Goal: Transaction & Acquisition: Purchase product/service

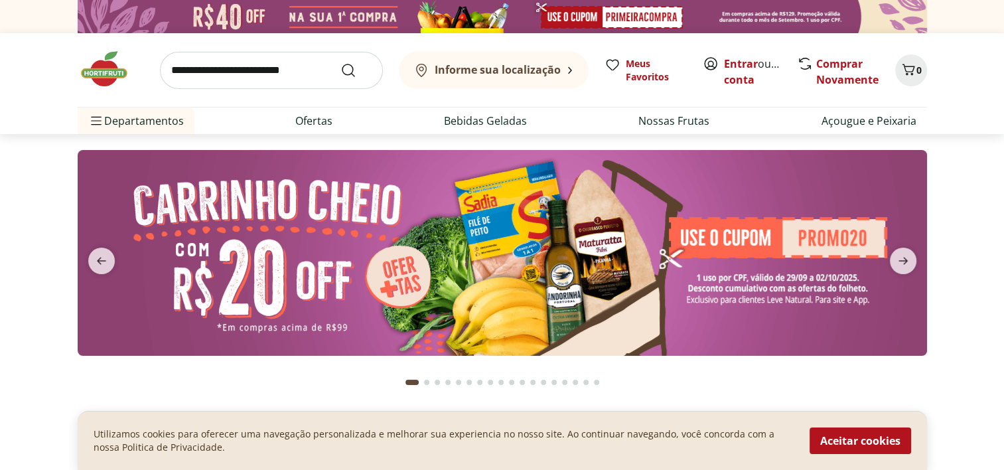
click at [611, 15] on img at bounding box center [503, 16] width 850 height 33
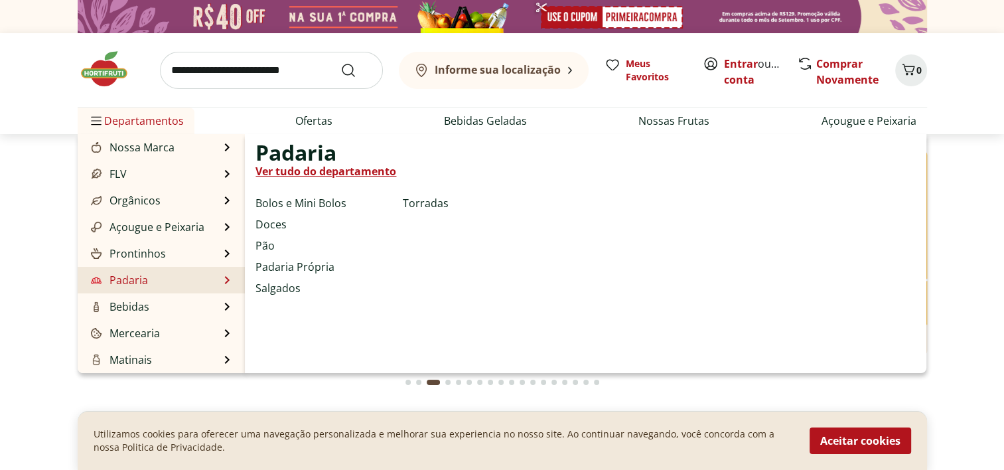
click at [152, 279] on li "Padaria Padaria Ver tudo do departamento Bolos e Mini Bolos Doces Pão Padaria P…" at bounding box center [162, 280] width 168 height 27
click at [151, 282] on li "Padaria Padaria Ver tudo do departamento Bolos e Mini Bolos Doces Pão Padaria P…" at bounding box center [162, 280] width 168 height 27
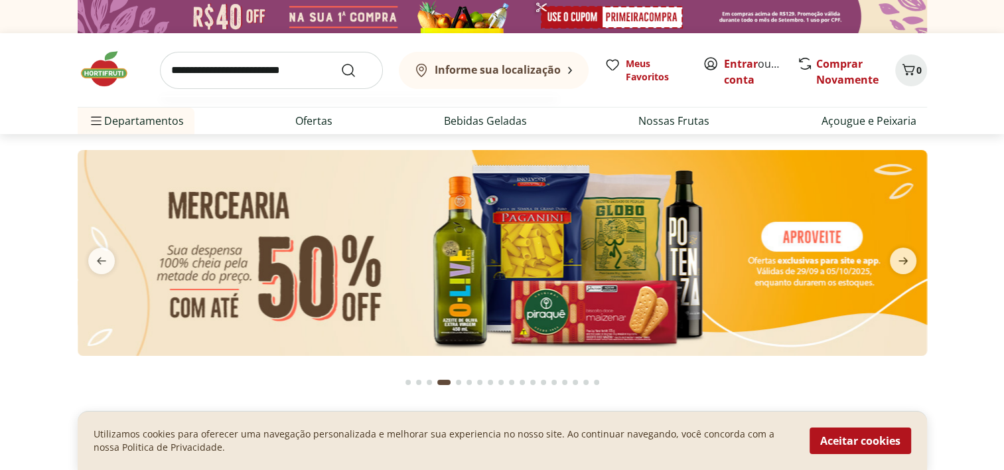
click at [295, 70] on input "search" at bounding box center [271, 70] width 223 height 37
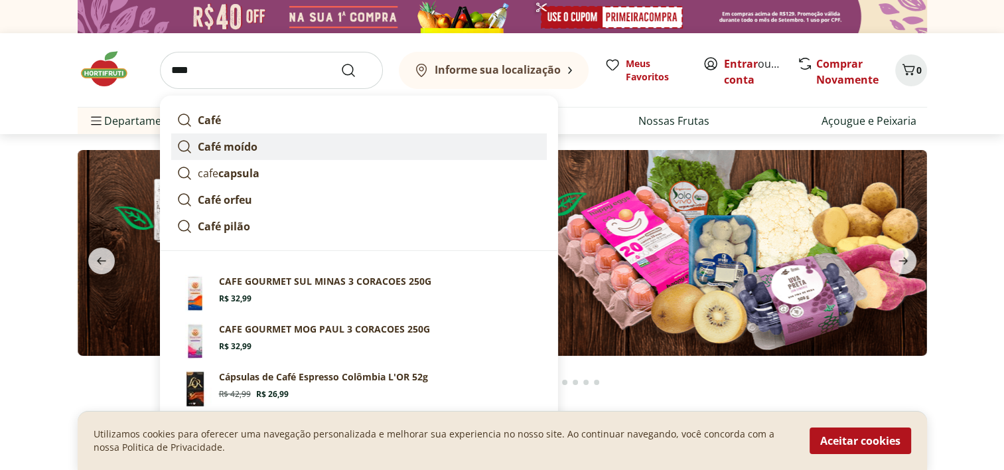
click at [269, 145] on link "Café moído" at bounding box center [359, 146] width 376 height 27
type input "**********"
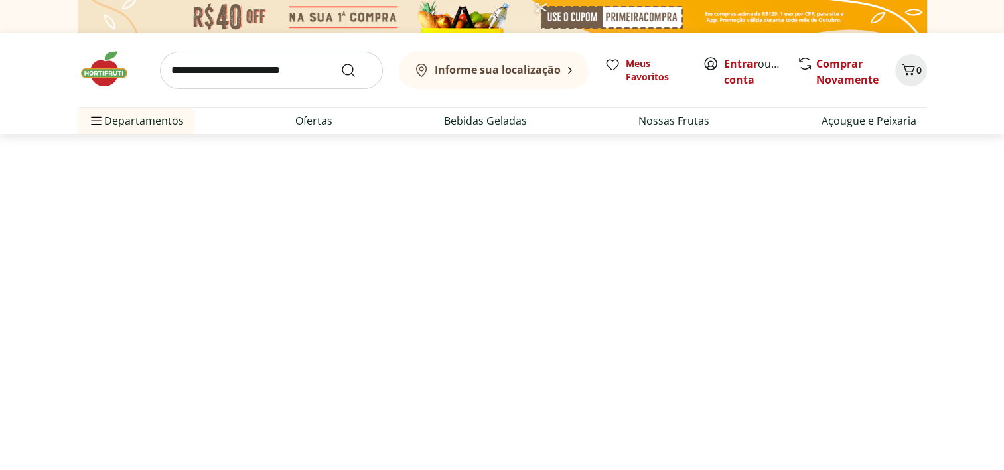
select select "**********"
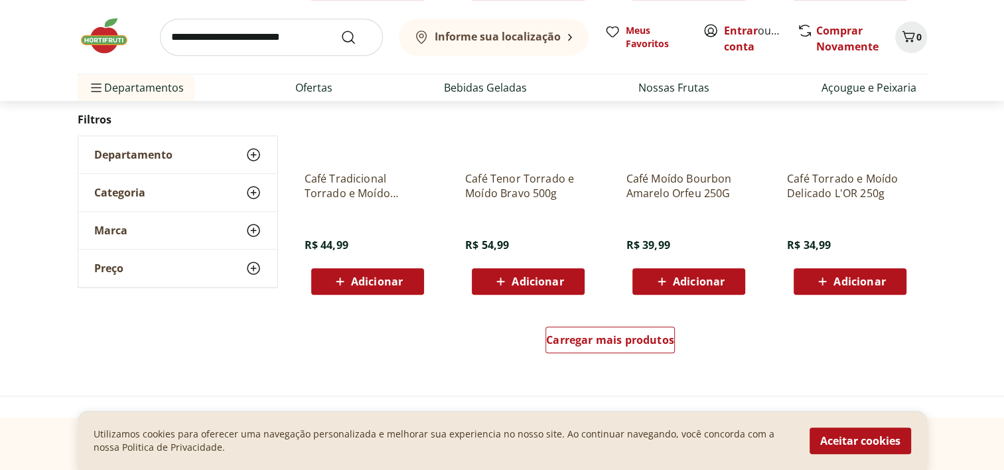
scroll to position [858, 0]
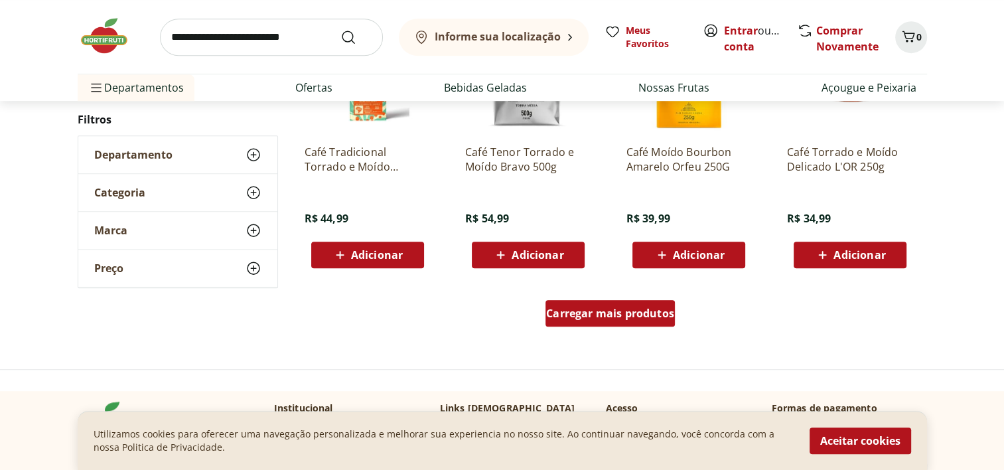
click at [605, 329] on link "Carregar mais produtos" at bounding box center [610, 316] width 129 height 32
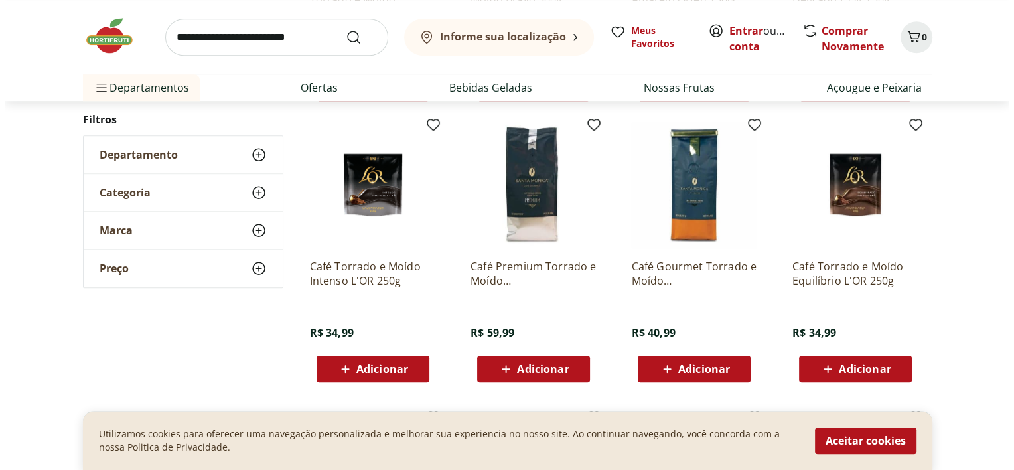
scroll to position [991, 0]
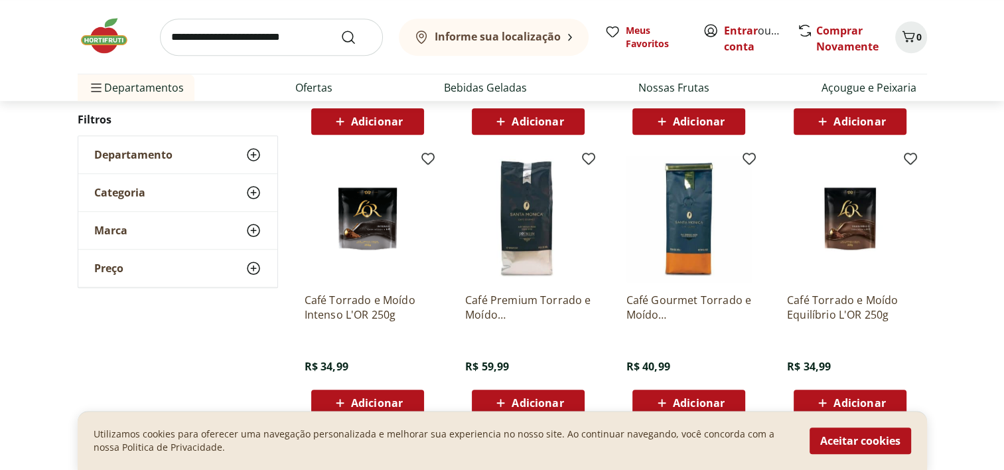
click at [702, 399] on span "Adicionar" at bounding box center [699, 403] width 52 height 11
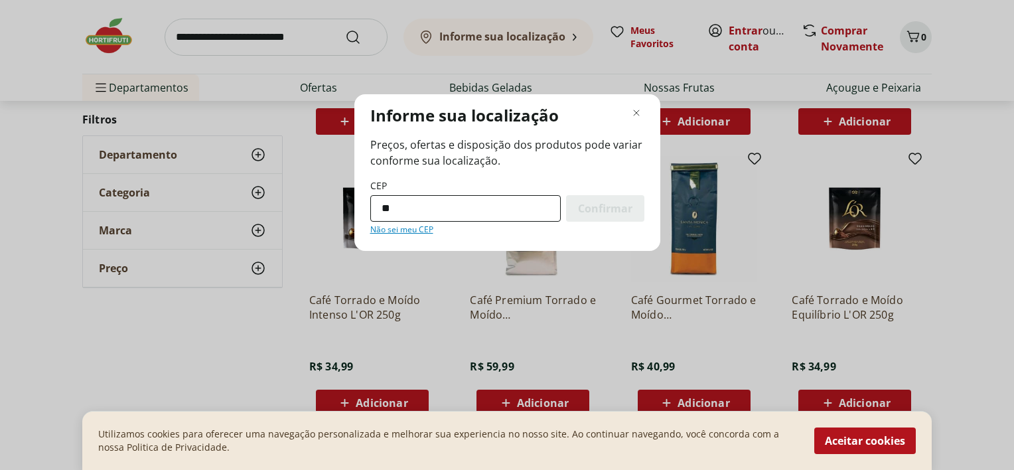
type input "*********"
click at [635, 210] on div "Confirmar" at bounding box center [605, 208] width 78 height 27
click at [617, 209] on span "Confirmar" at bounding box center [605, 208] width 54 height 11
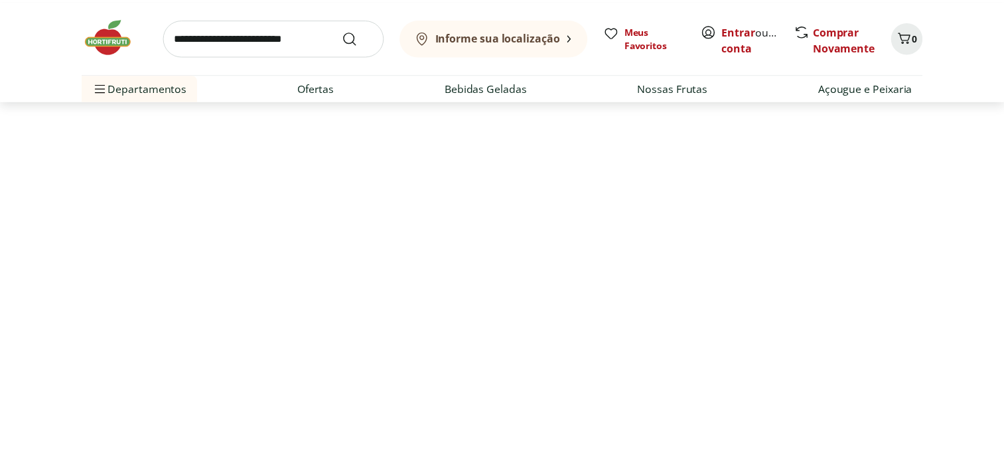
scroll to position [0, 0]
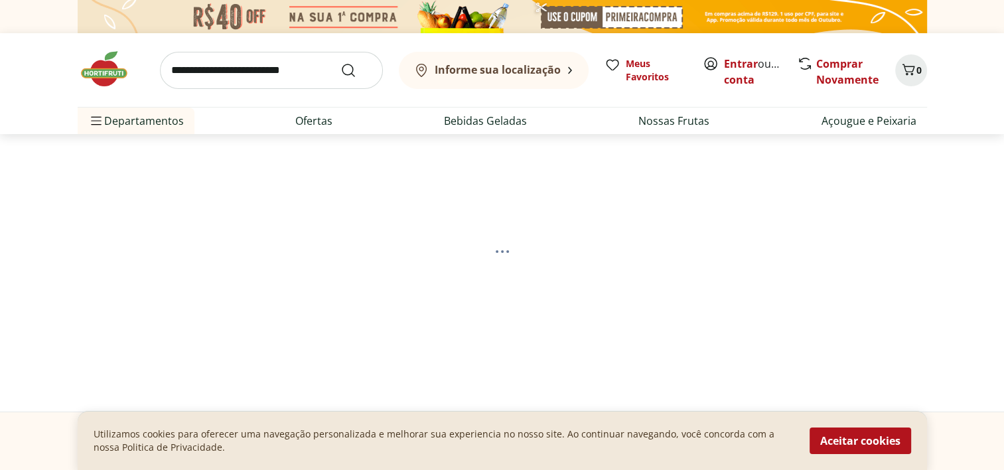
select select "**********"
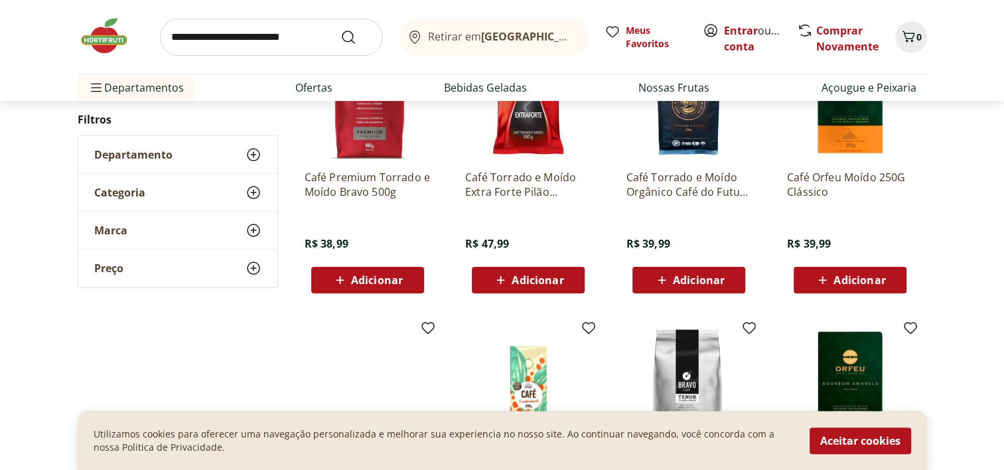
scroll to position [177, 0]
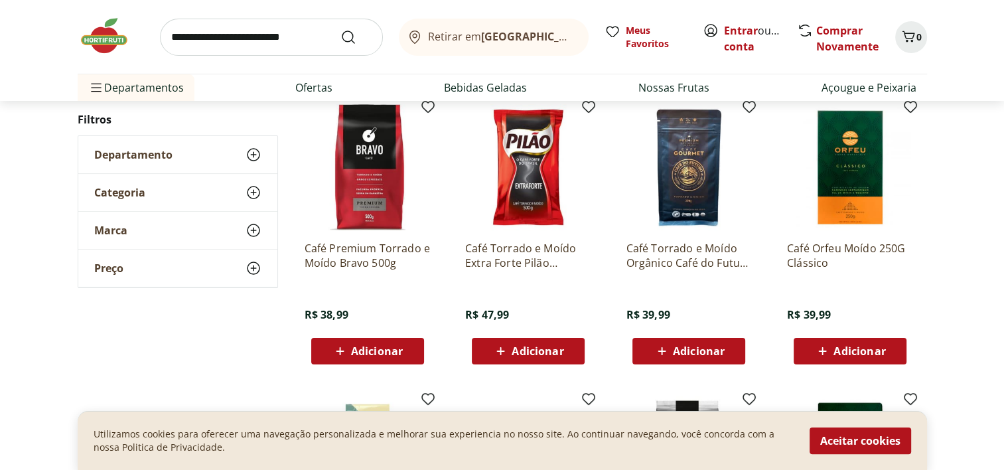
click at [869, 346] on span "Adicionar" at bounding box center [860, 351] width 52 height 11
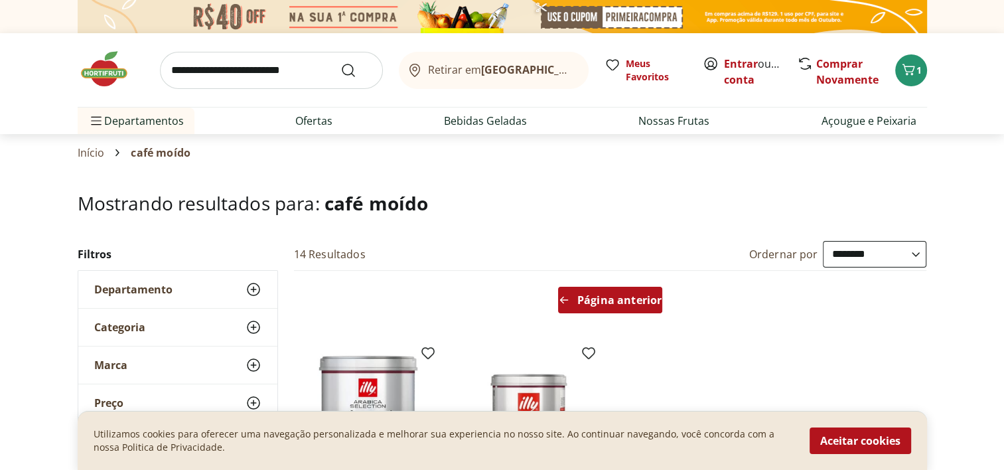
click at [645, 297] on span "Página anterior" at bounding box center [619, 300] width 84 height 11
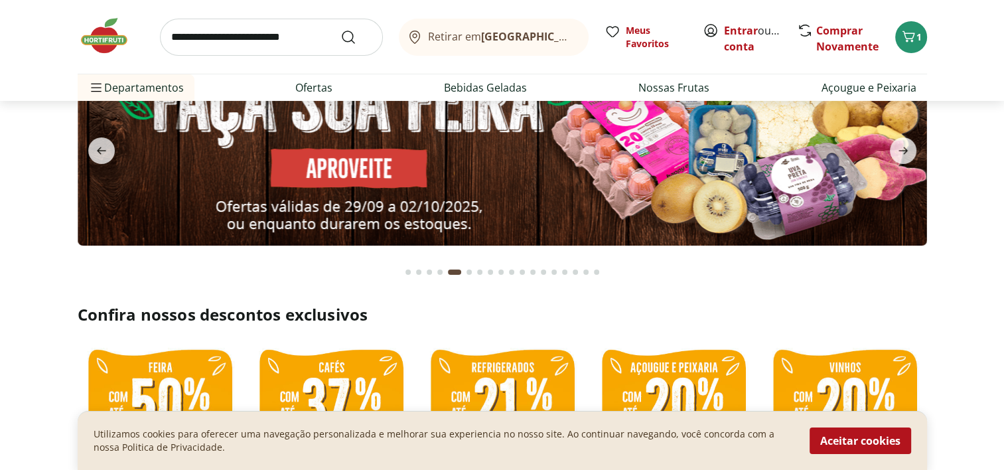
scroll to position [40, 0]
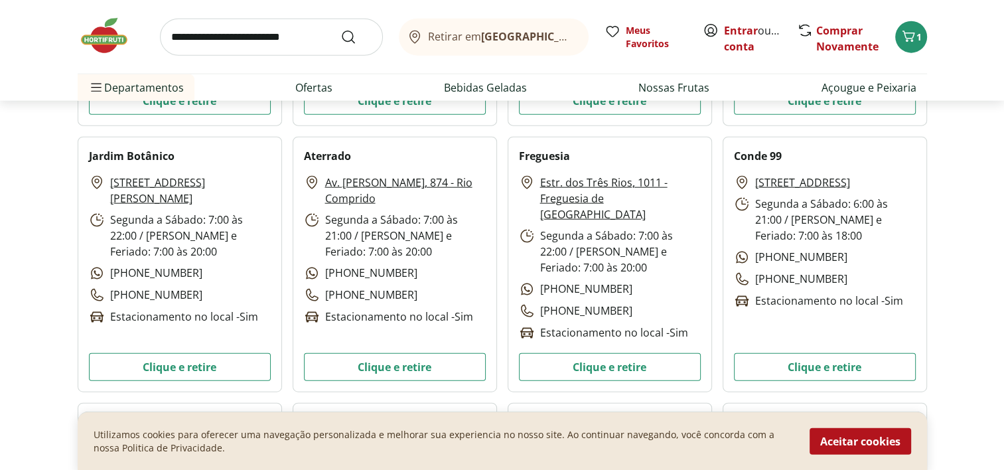
scroll to position [3212, 0]
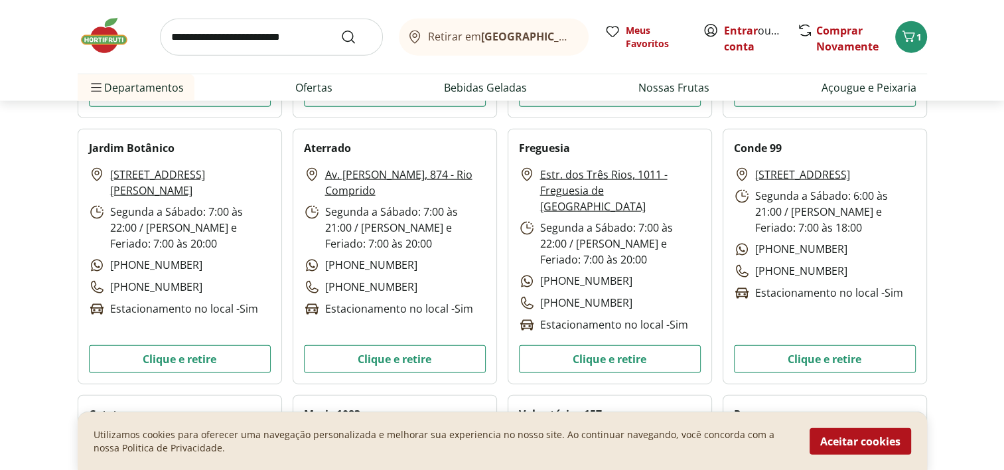
drag, startPoint x: 540, startPoint y: 265, endPoint x: 617, endPoint y: 265, distance: 77.0
click at [617, 273] on p "(21) 99922-2000" at bounding box center [575, 281] width 113 height 17
drag, startPoint x: 617, startPoint y: 265, endPoint x: 597, endPoint y: 265, distance: 19.9
drag, startPoint x: 597, startPoint y: 265, endPoint x: 651, endPoint y: 281, distance: 56.7
click at [651, 281] on div "Estr. dos Três Rios, 1011 - Freguesia de Jacarepaguá Segunda a Sábado: 7:00 às …" at bounding box center [610, 250] width 182 height 167
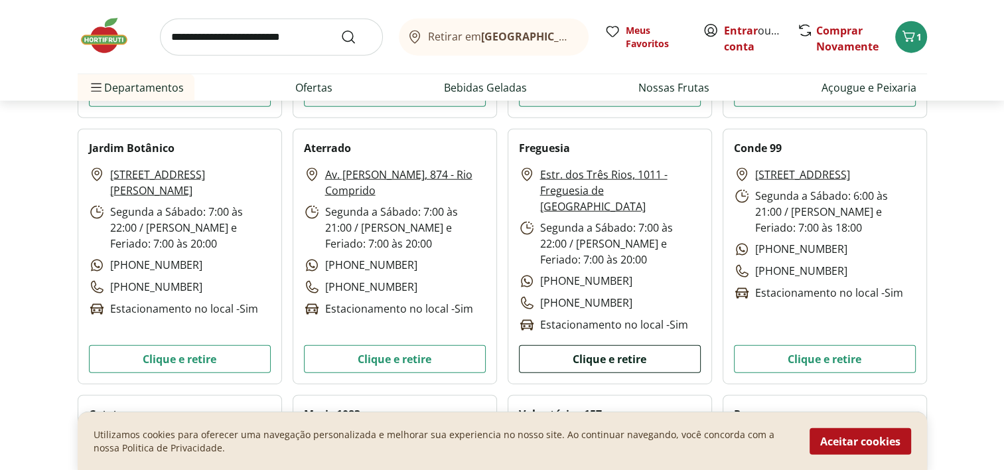
click at [599, 361] on button "Clique e retire" at bounding box center [610, 359] width 182 height 28
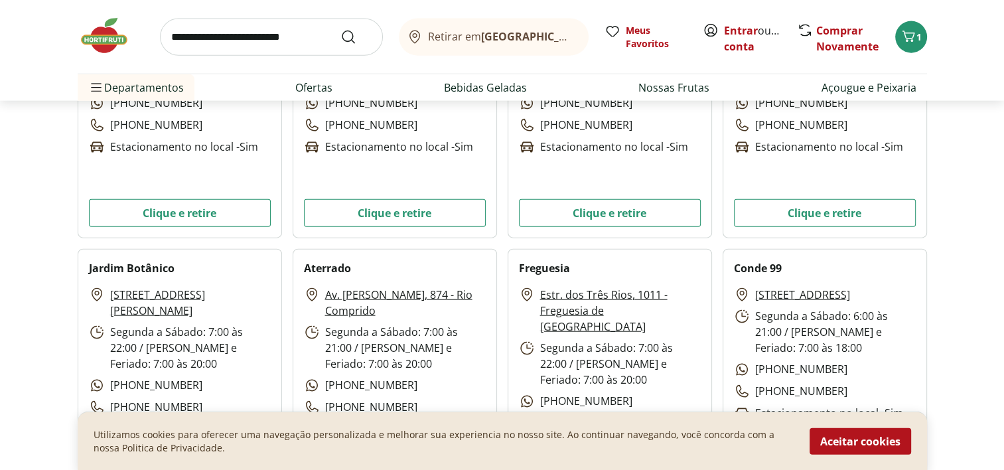
scroll to position [3252, 0]
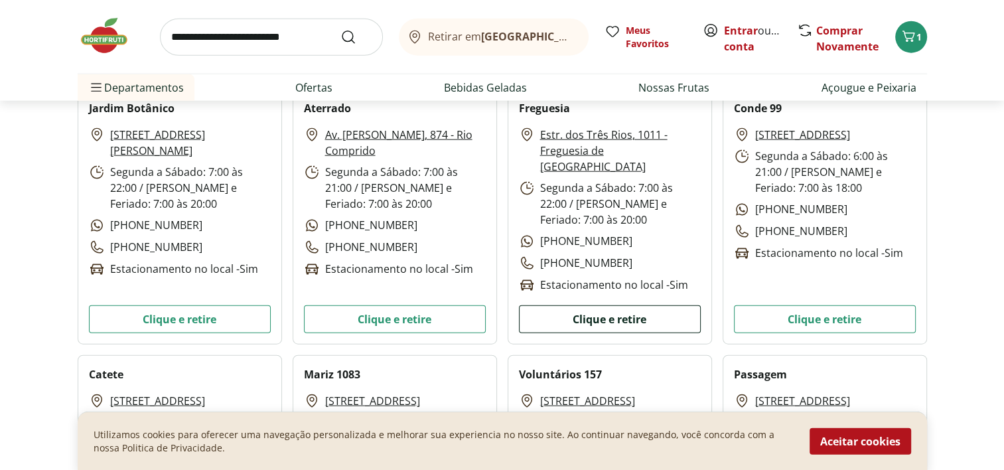
click at [659, 324] on button "Clique e retire" at bounding box center [610, 319] width 182 height 28
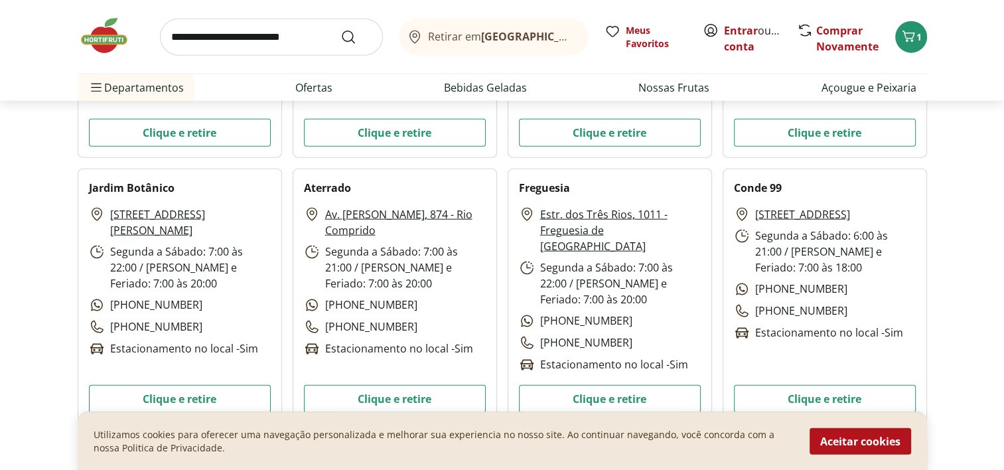
scroll to position [3165, 0]
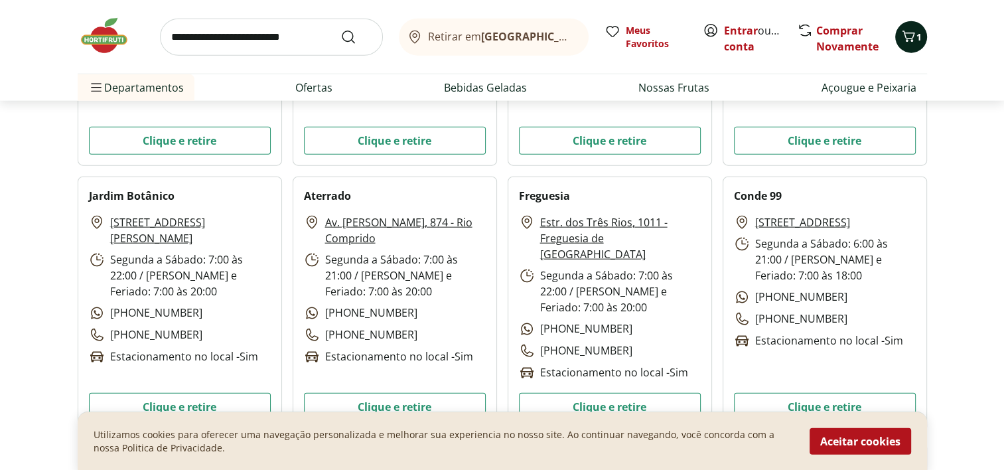
click at [911, 42] on icon "Carrinho" at bounding box center [909, 37] width 16 height 16
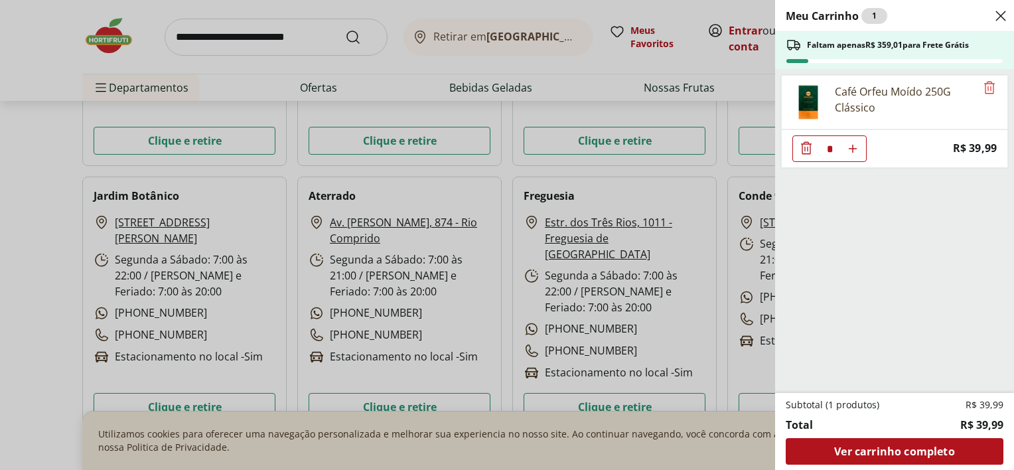
click at [859, 96] on div "Café Orfeu Moído 250G Clássico" at bounding box center [905, 100] width 141 height 32
click at [806, 98] on img at bounding box center [808, 102] width 37 height 37
click at [985, 93] on icon "Remove" at bounding box center [989, 87] width 11 height 13
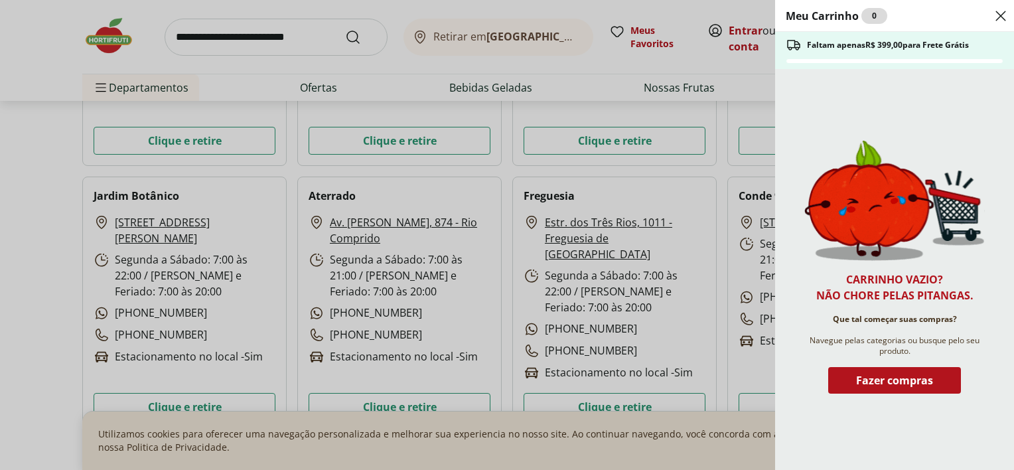
click at [845, 147] on img at bounding box center [894, 200] width 181 height 121
click at [907, 382] on span "Fazer compras" at bounding box center [894, 380] width 77 height 11
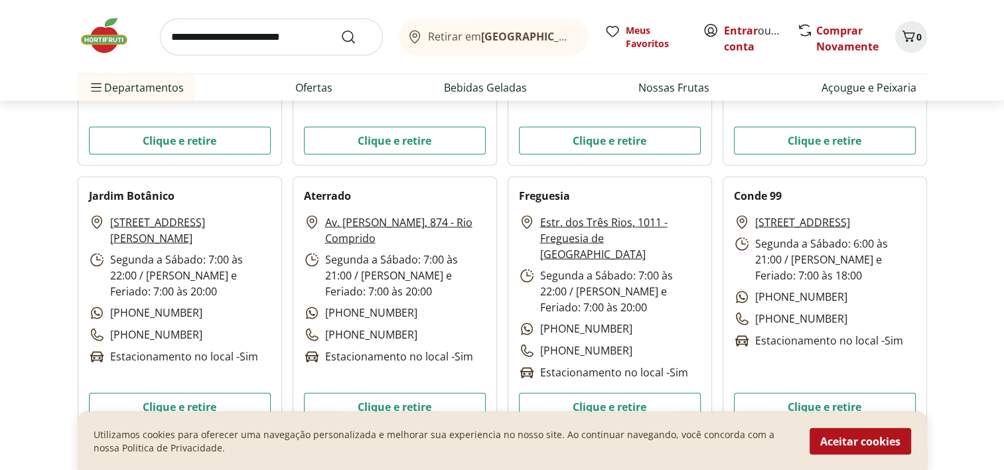
click at [239, 45] on input "search" at bounding box center [271, 37] width 223 height 37
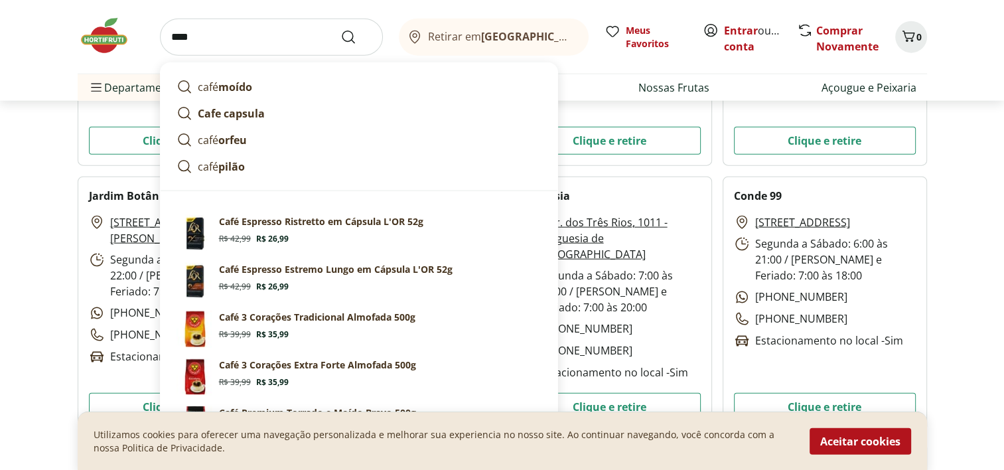
type input "****"
click at [340, 29] on button "Submit Search" at bounding box center [356, 37] width 32 height 16
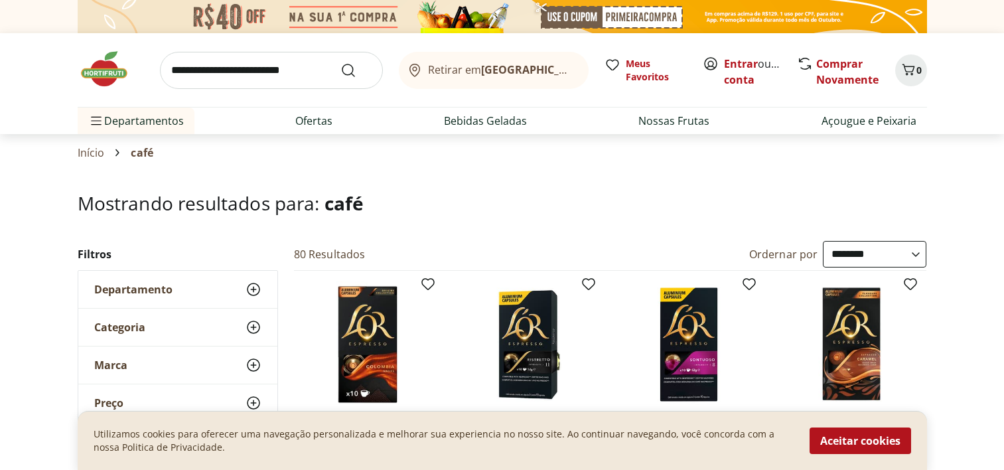
select select "**********"
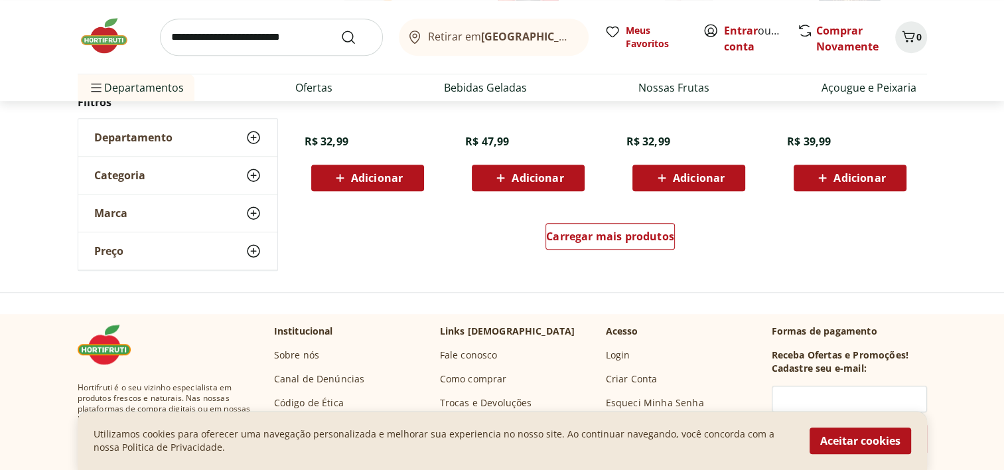
click at [614, 232] on span "Carregar mais produtos" at bounding box center [610, 236] width 128 height 11
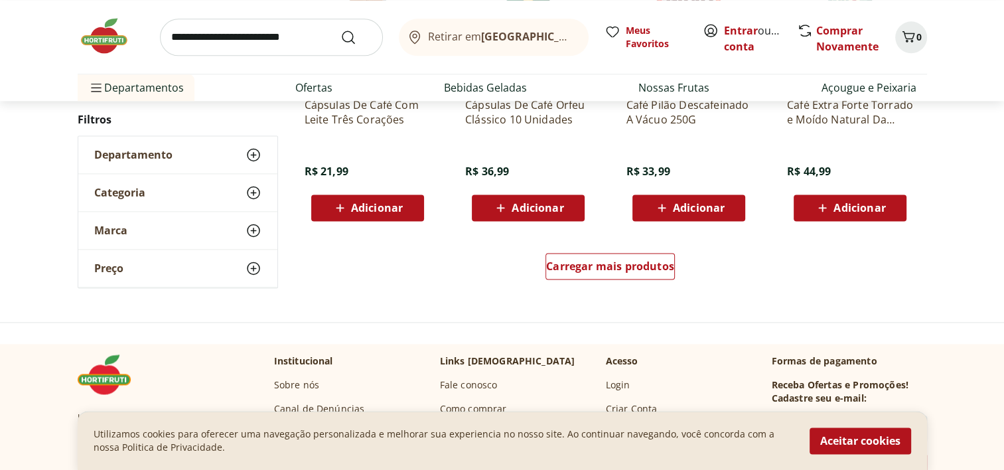
scroll to position [1844, 0]
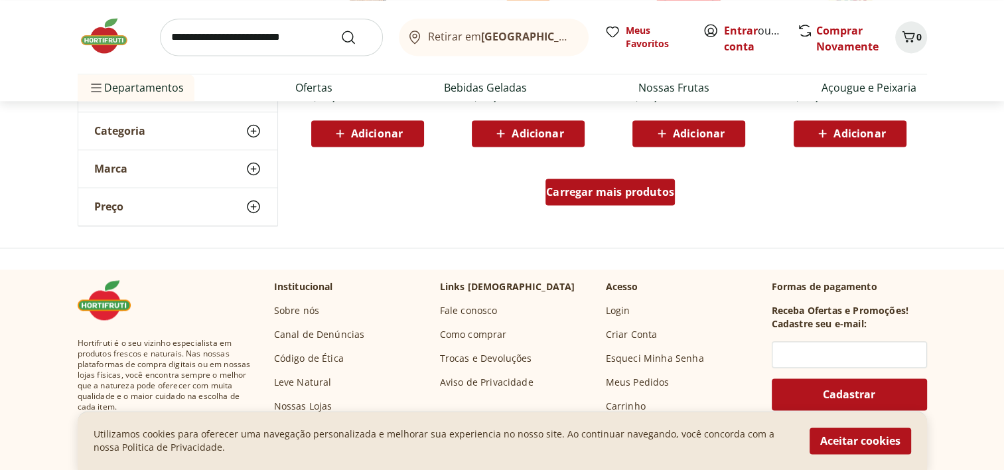
click at [587, 198] on div "Carregar mais produtos" at bounding box center [610, 192] width 129 height 27
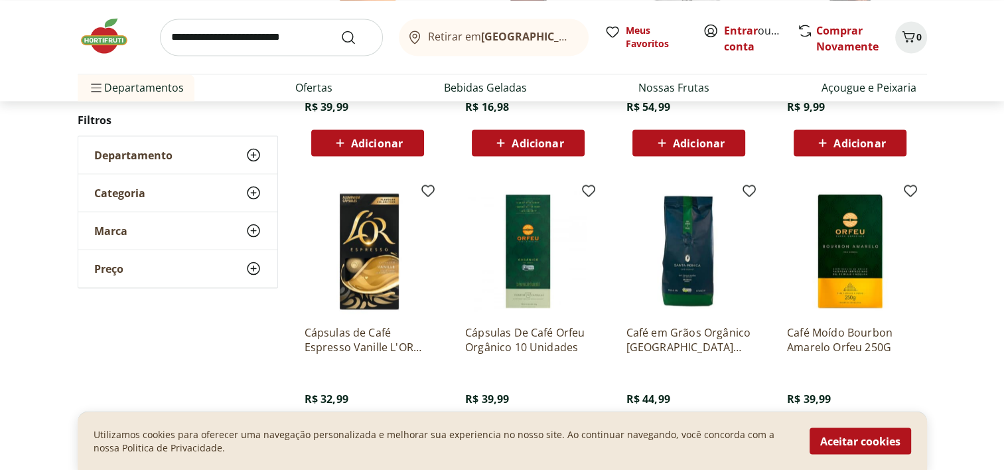
scroll to position [2652, 0]
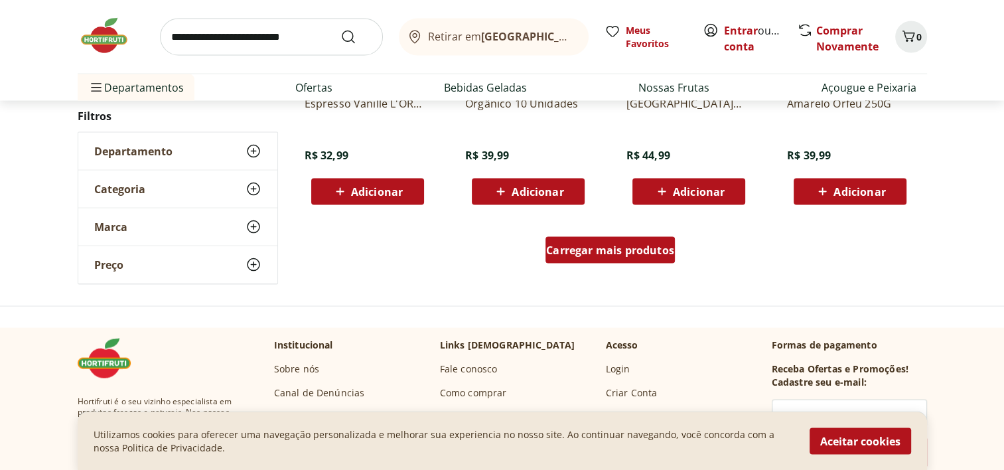
click at [616, 248] on span "Carregar mais produtos" at bounding box center [610, 250] width 128 height 11
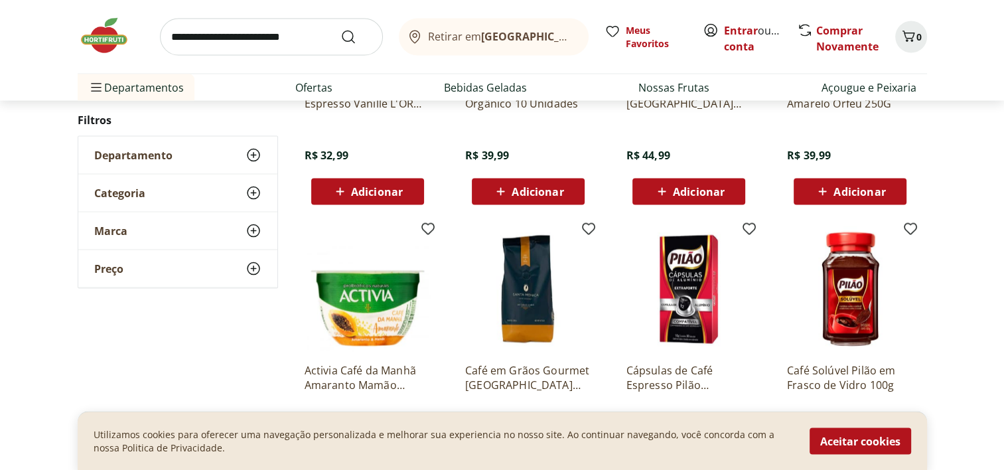
click at [520, 273] on img at bounding box center [528, 289] width 126 height 126
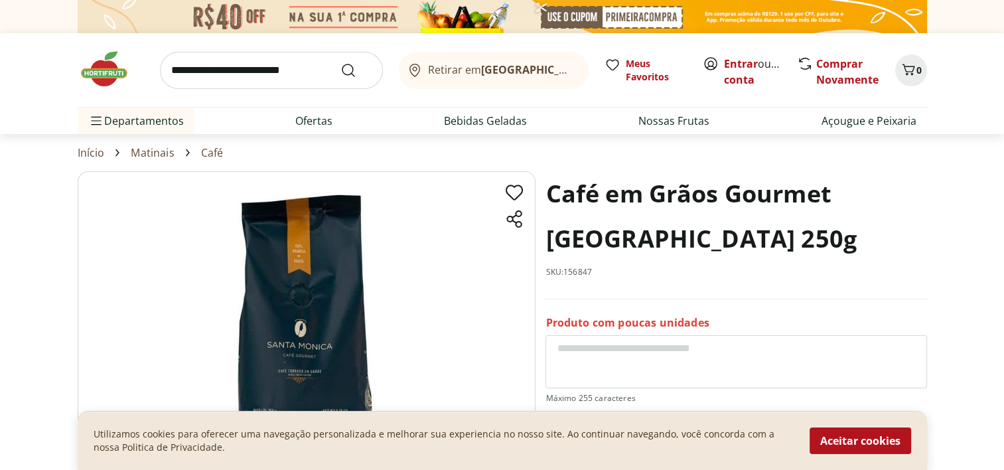
click at [313, 356] on img at bounding box center [307, 331] width 458 height 321
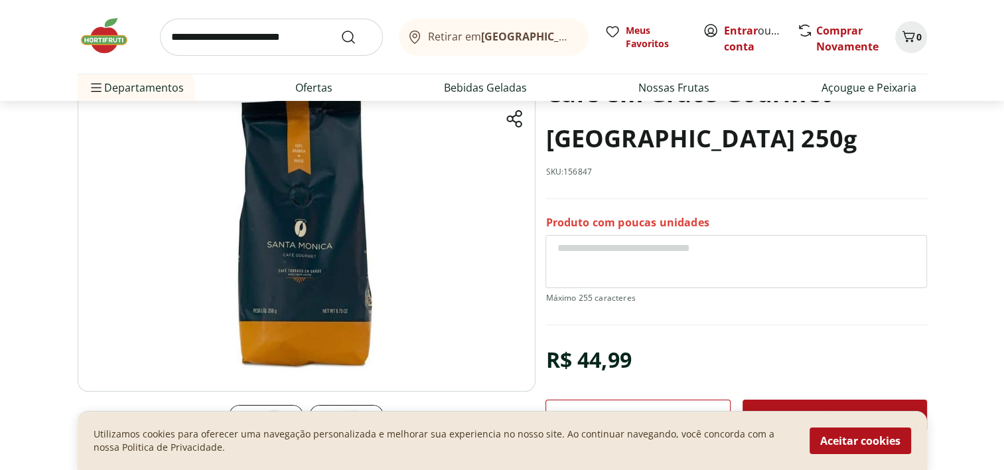
scroll to position [96, 0]
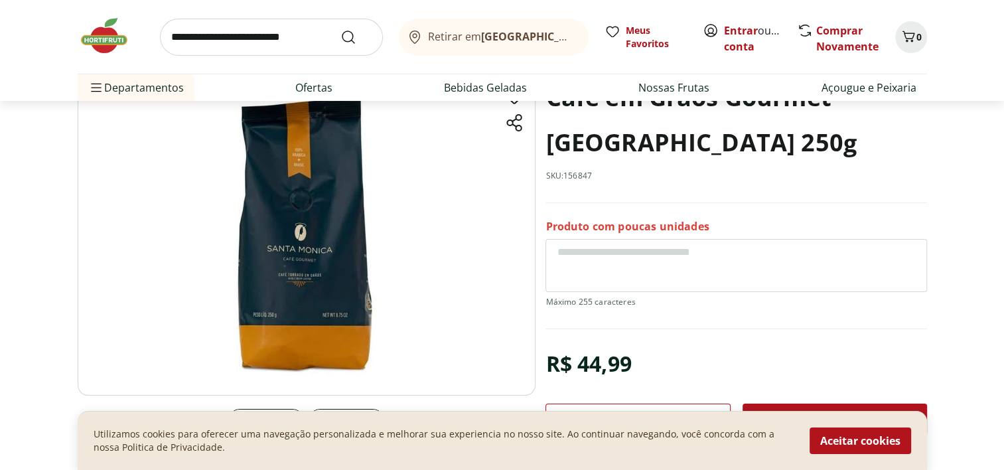
click at [210, 225] on img at bounding box center [307, 235] width 458 height 321
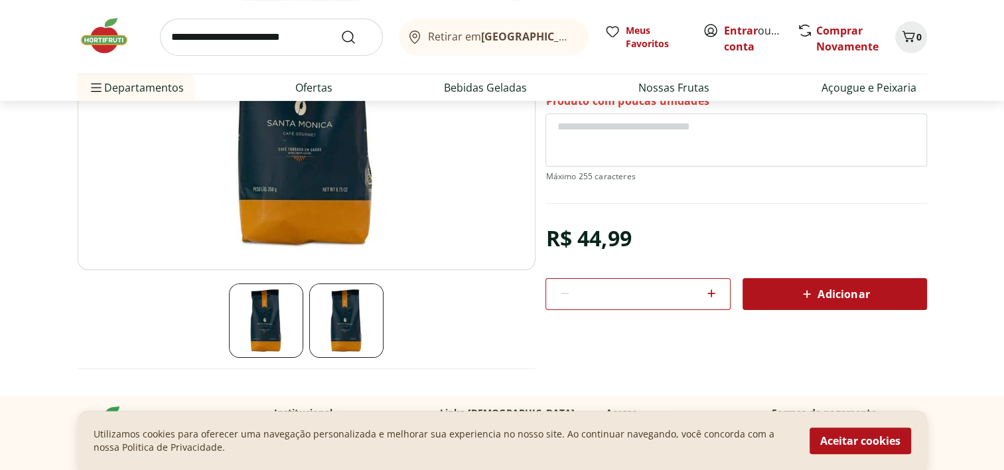
scroll to position [228, 0]
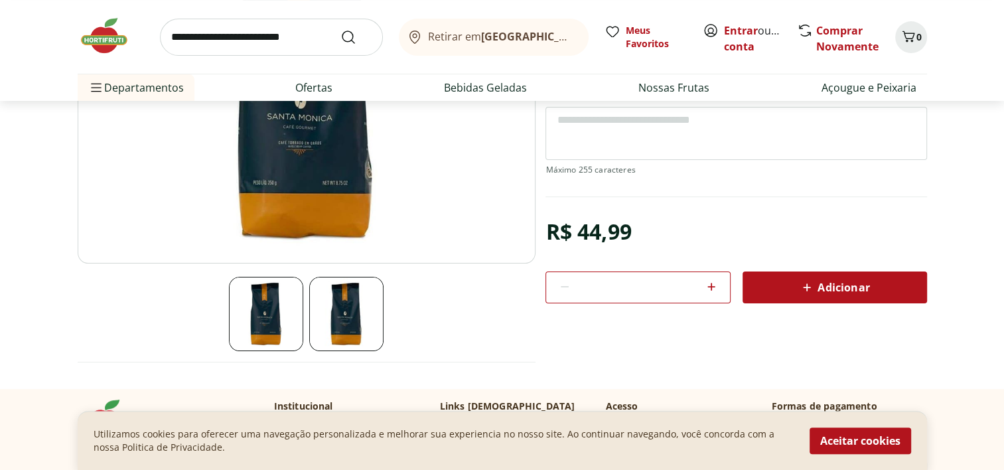
click at [350, 300] on img at bounding box center [346, 314] width 74 height 74
click at [281, 321] on img at bounding box center [266, 314] width 74 height 74
click at [297, 131] on img at bounding box center [307, 103] width 458 height 321
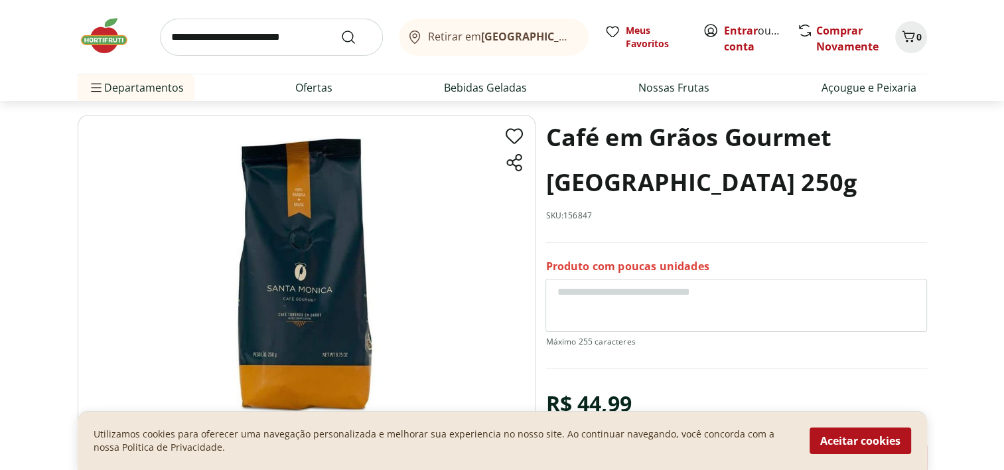
scroll to position [44, 0]
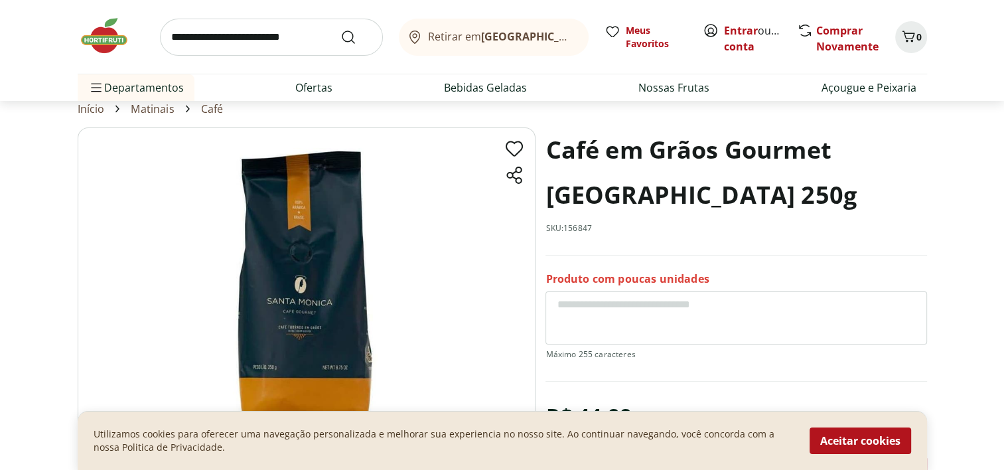
click at [260, 311] on img at bounding box center [307, 287] width 458 height 321
click at [300, 217] on img at bounding box center [307, 287] width 458 height 321
click at [301, 216] on img at bounding box center [307, 287] width 458 height 321
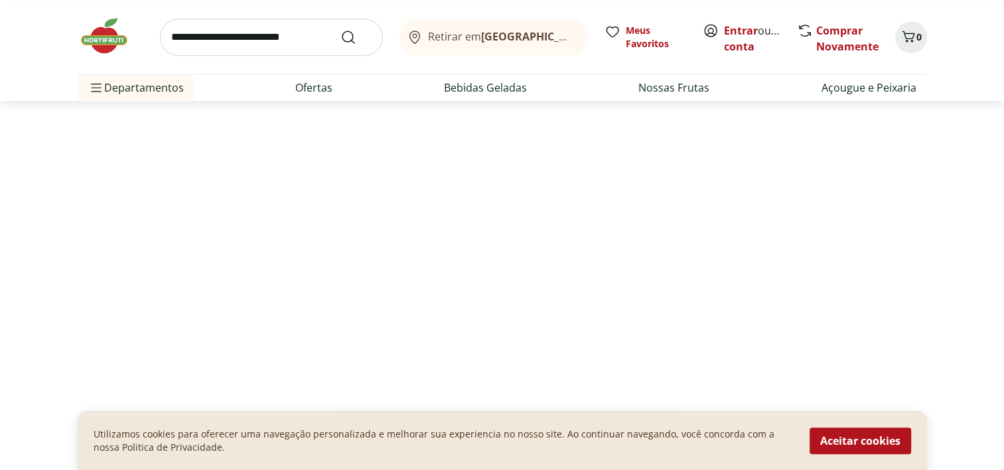
select select "**********"
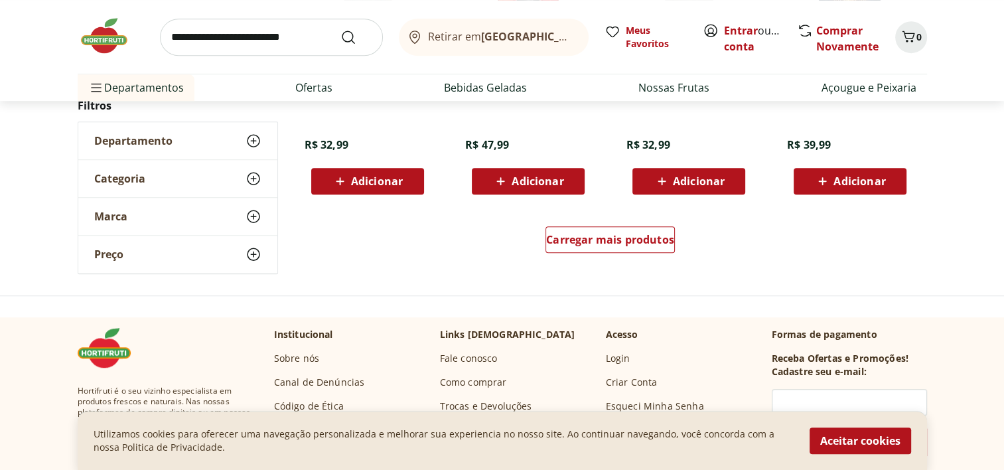
scroll to position [934, 0]
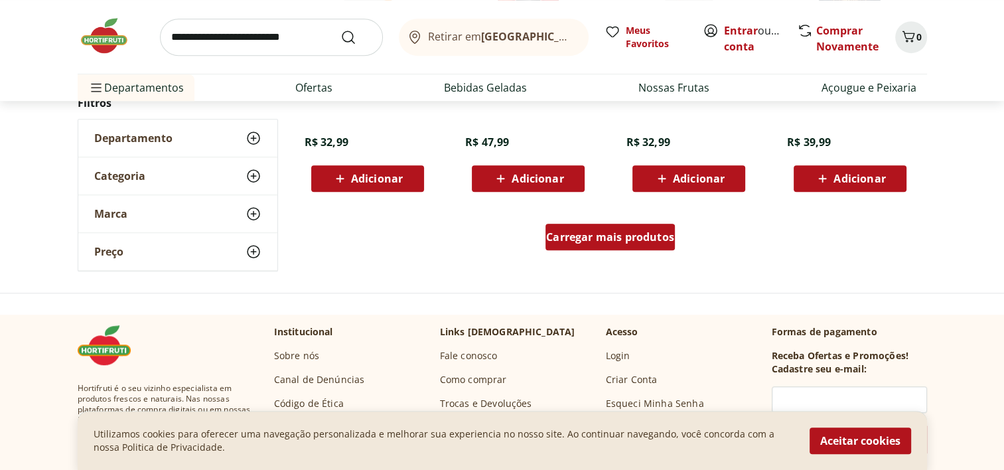
click at [575, 232] on span "Carregar mais produtos" at bounding box center [610, 237] width 128 height 11
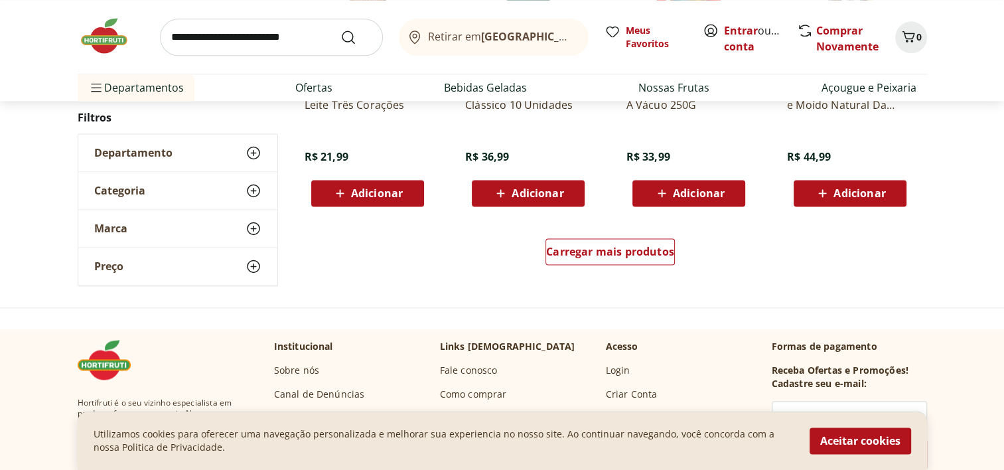
scroll to position [1797, 0]
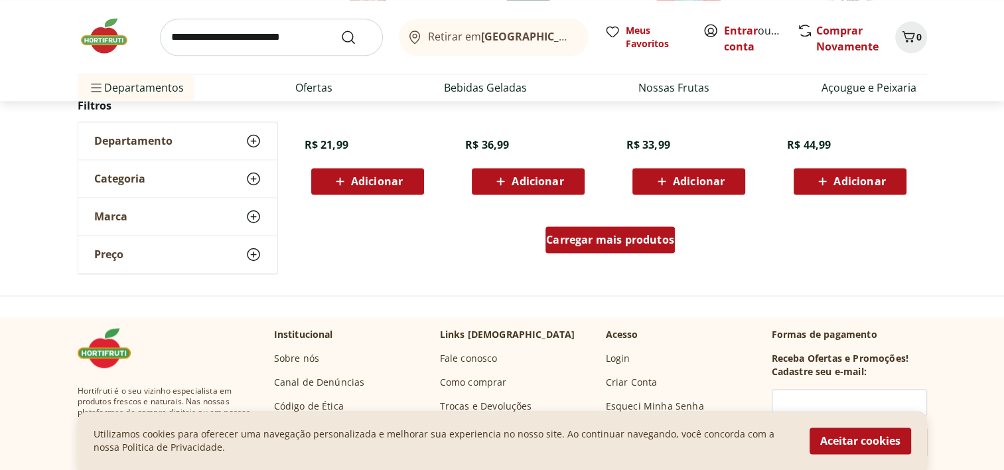
click at [585, 234] on span "Carregar mais produtos" at bounding box center [610, 239] width 128 height 11
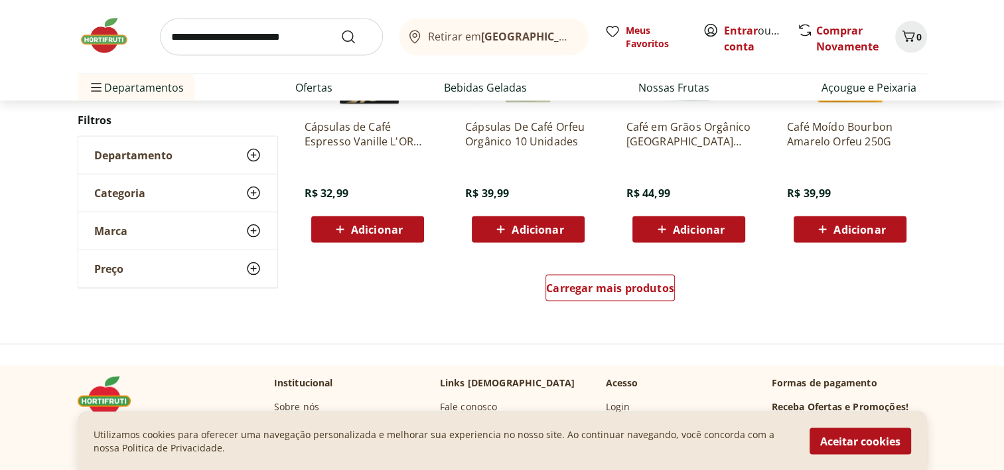
scroll to position [2623, 0]
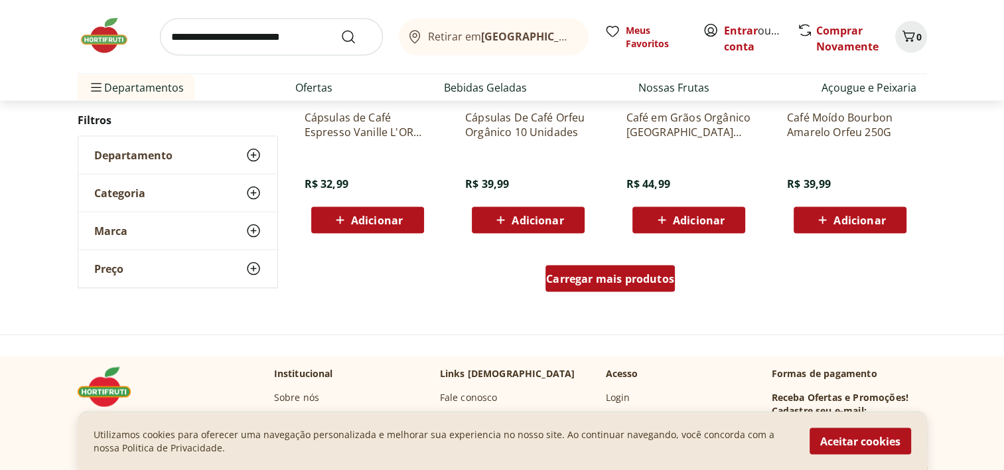
click at [670, 276] on span "Carregar mais produtos" at bounding box center [610, 278] width 128 height 11
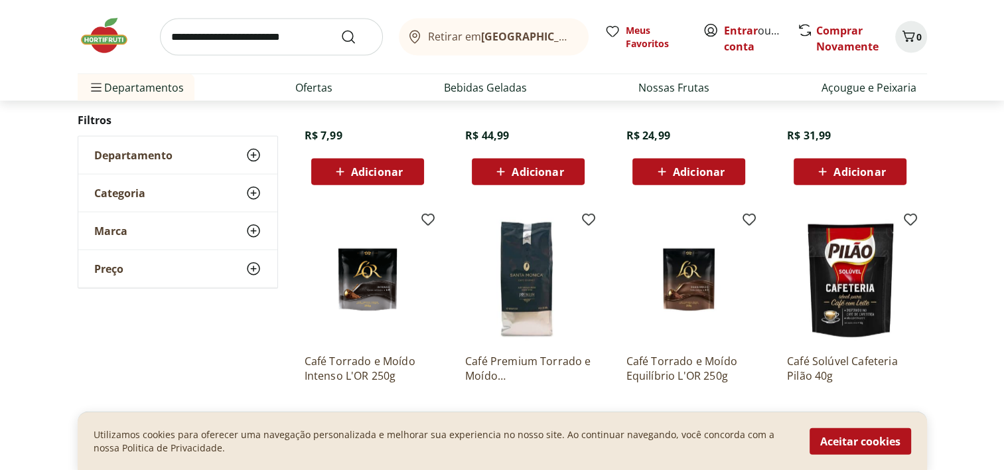
scroll to position [3007, 0]
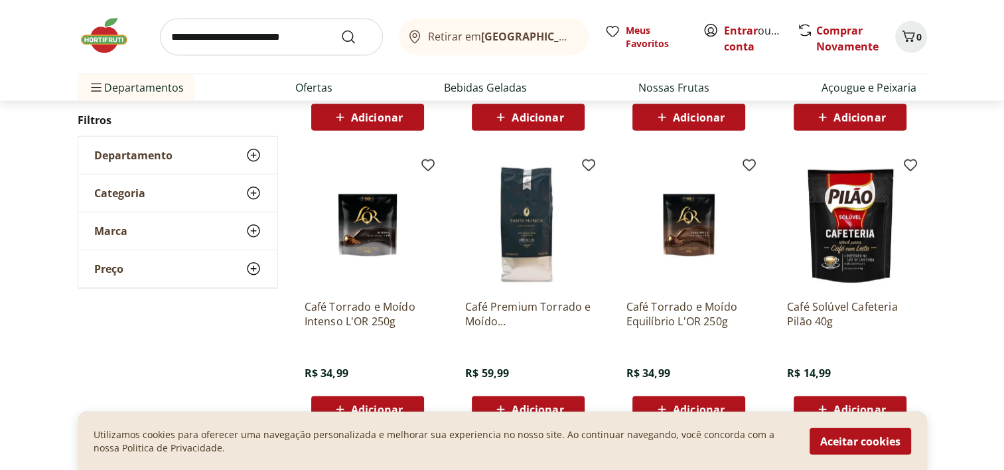
click at [526, 224] on img at bounding box center [528, 226] width 126 height 126
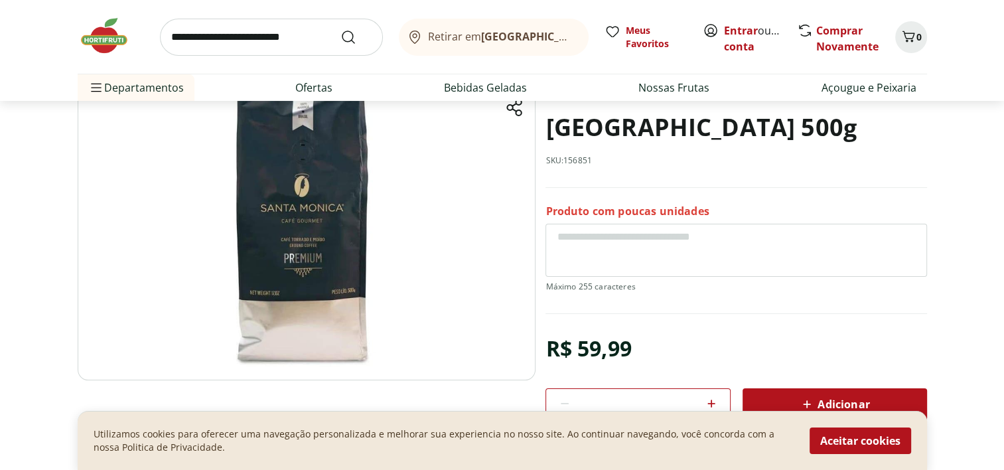
scroll to position [114, 0]
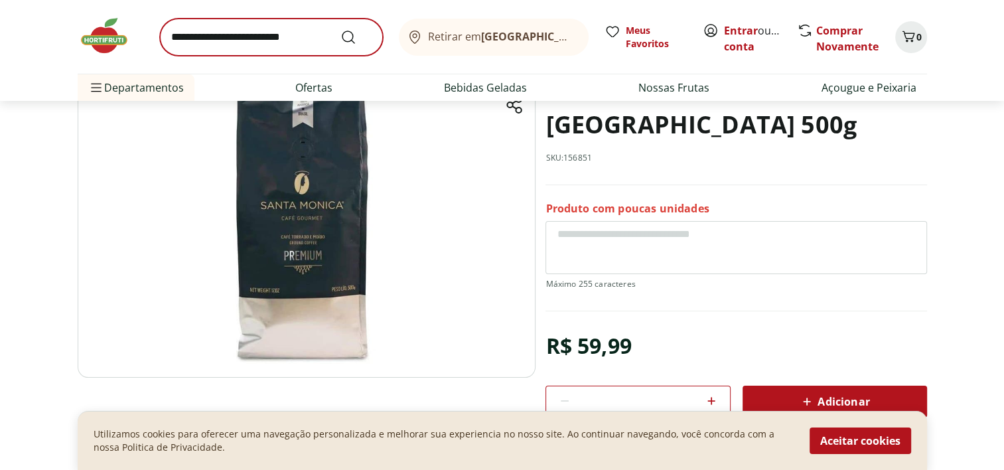
select select "**********"
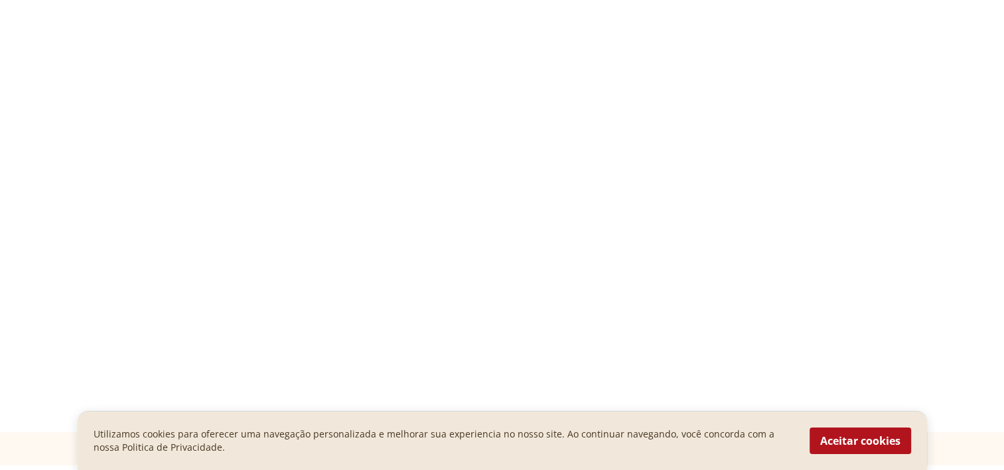
scroll to position [3007, 0]
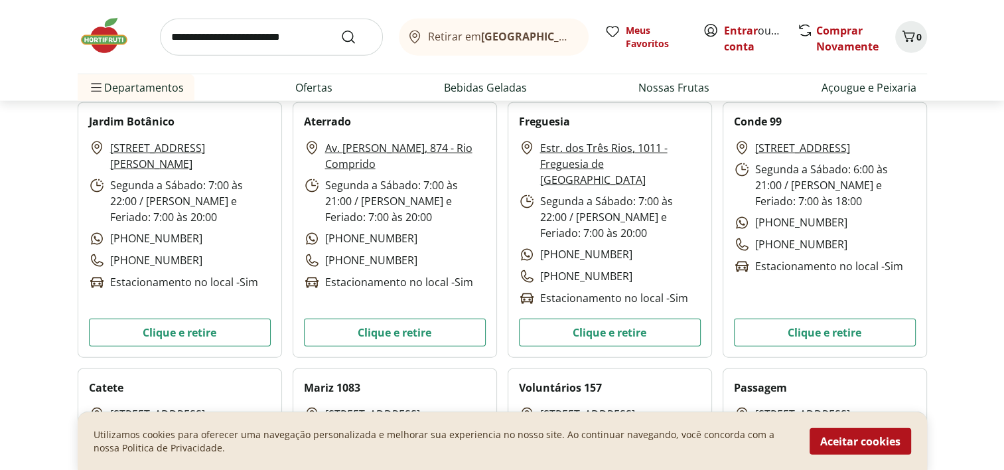
scroll to position [3231, 0]
